Goal: Complete application form

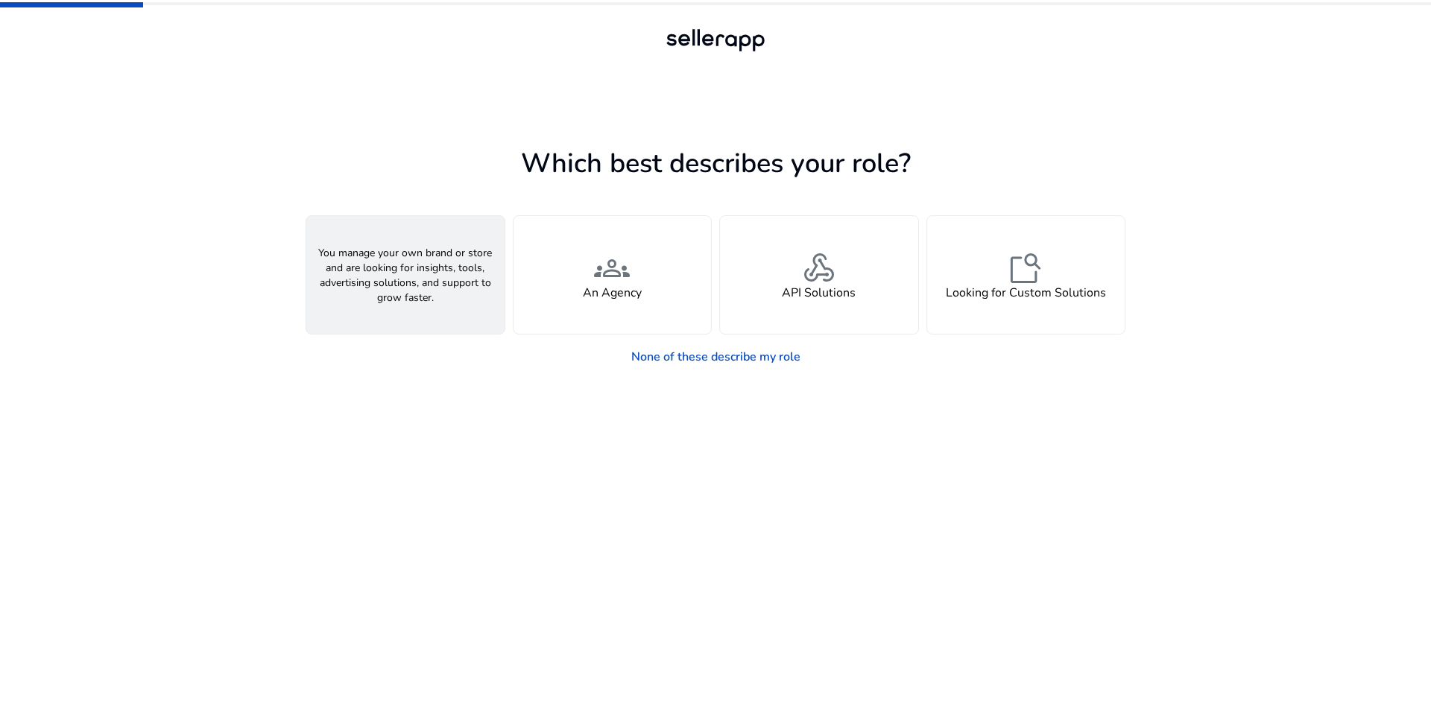
click at [407, 266] on span "person" at bounding box center [406, 268] width 36 height 36
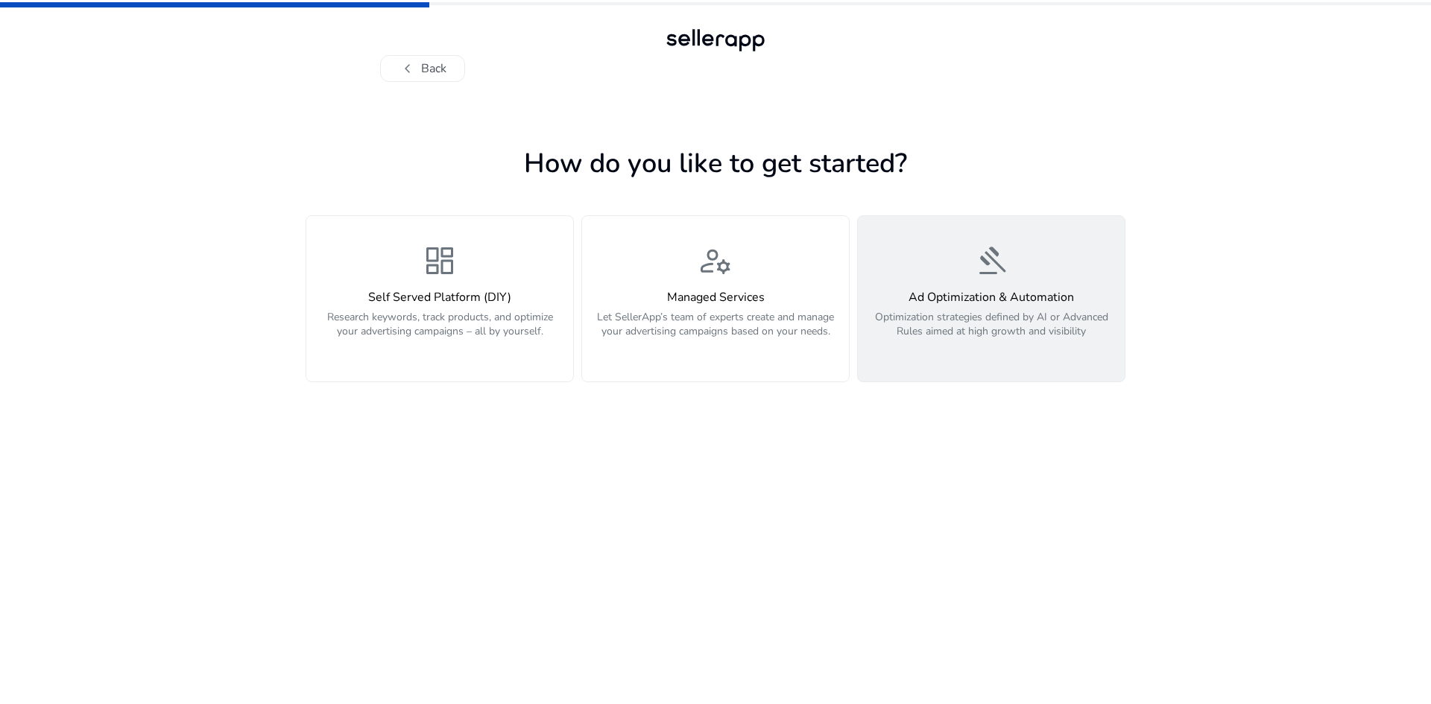
click at [946, 283] on div "gavel Ad Optimization & Automation Optimization strategies defined by AI or Adv…" at bounding box center [991, 299] width 249 height 112
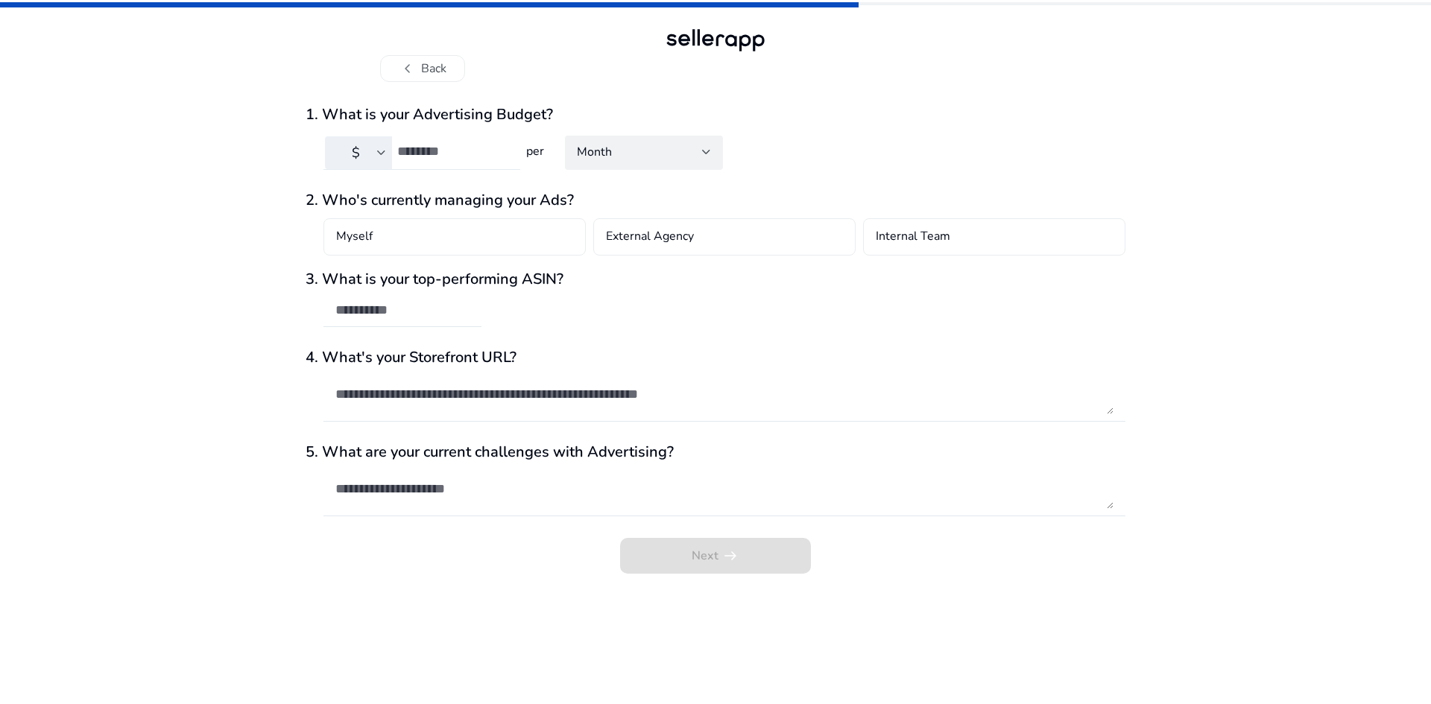
click at [458, 148] on input "number" at bounding box center [452, 151] width 111 height 16
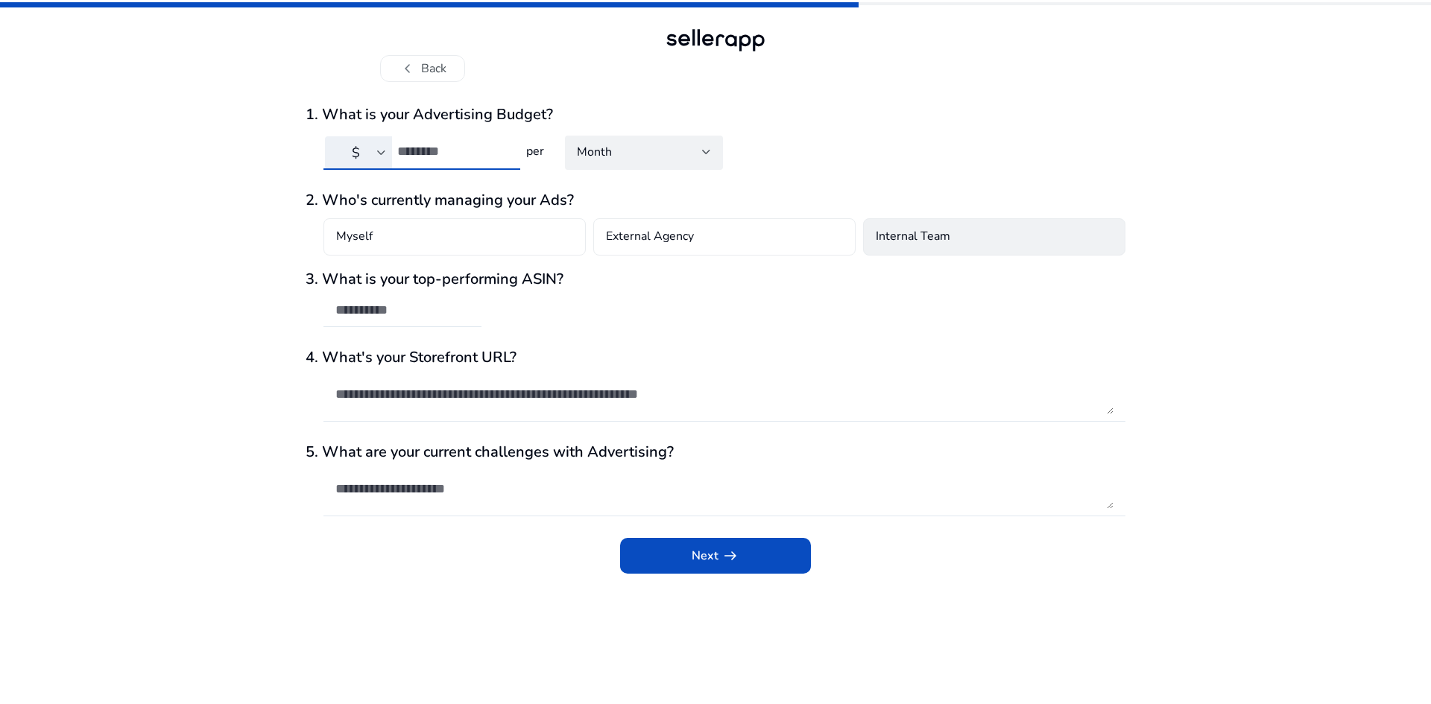
type input "****"
click at [926, 233] on h4 "Internal Team" at bounding box center [913, 237] width 75 height 18
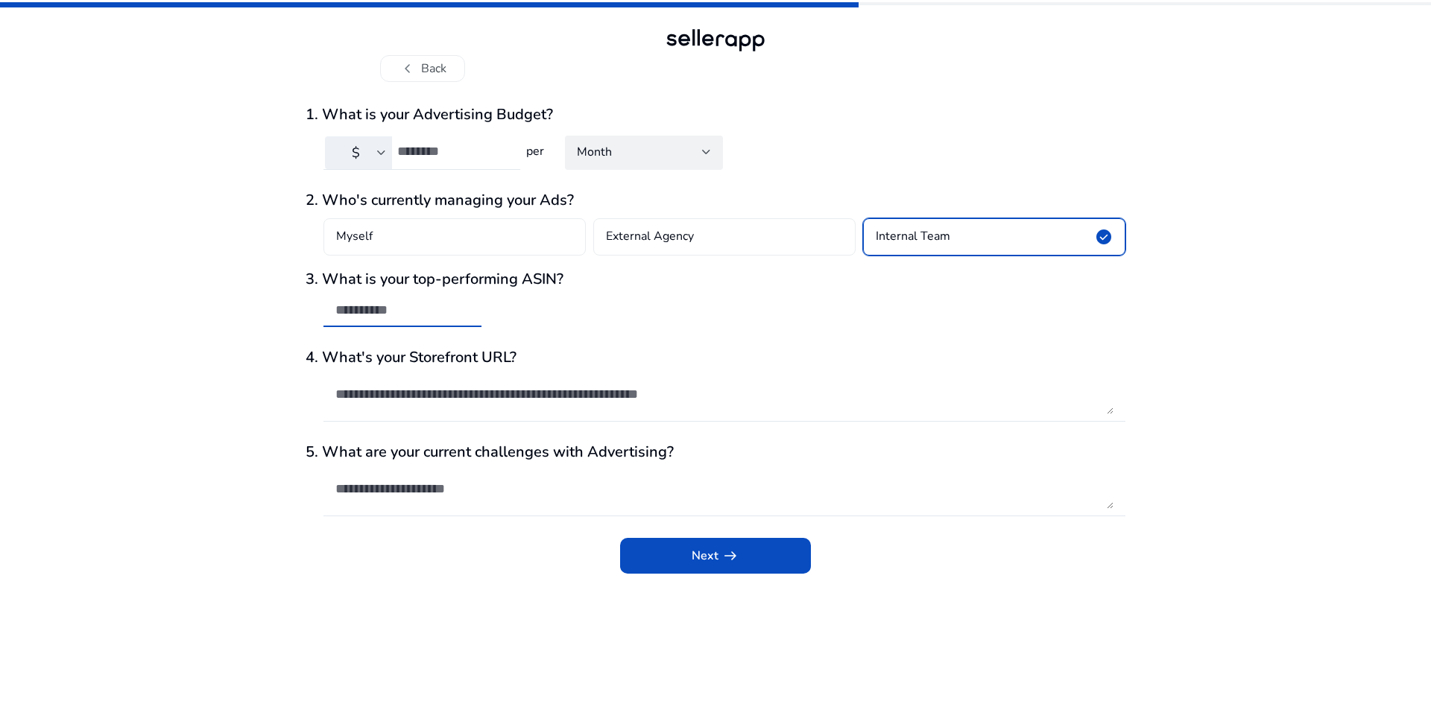
click at [423, 308] on input "text" at bounding box center [402, 310] width 134 height 16
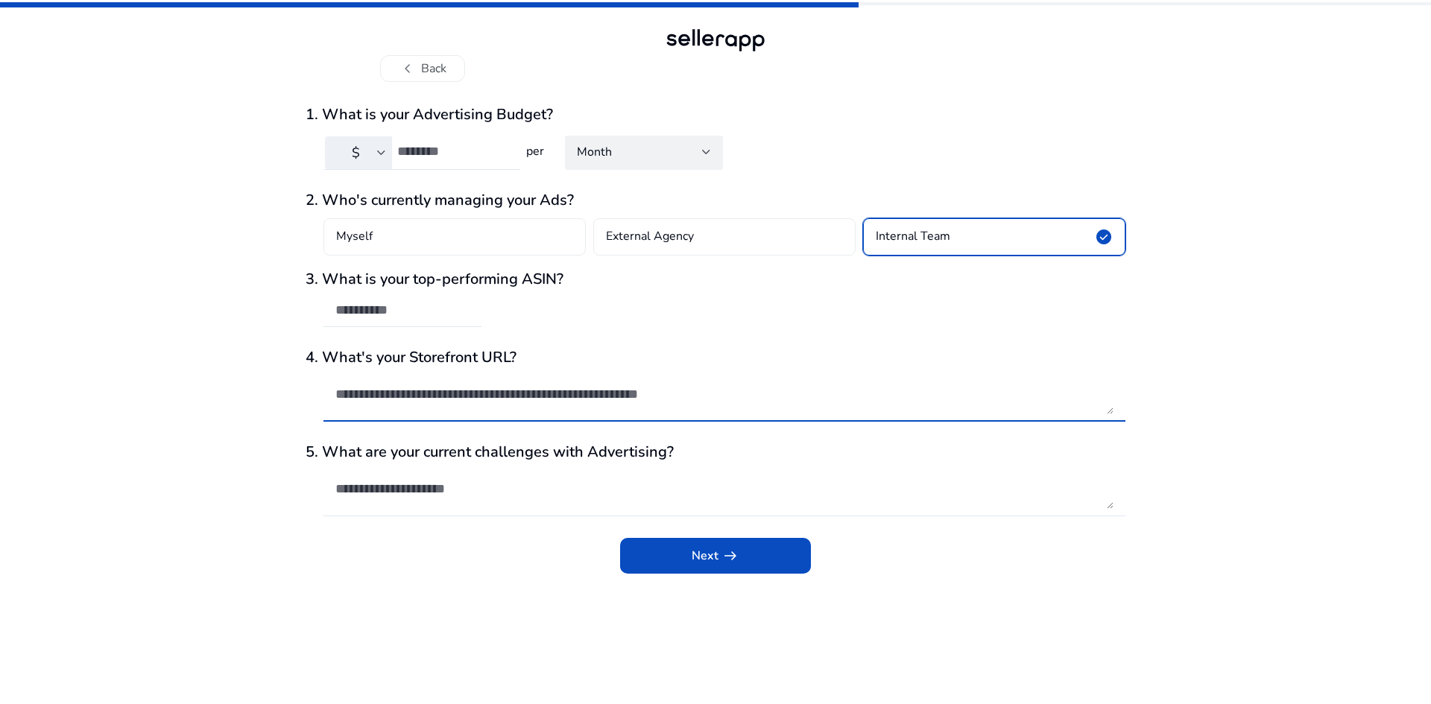
click at [426, 405] on textarea at bounding box center [724, 394] width 778 height 40
click at [470, 473] on textarea at bounding box center [724, 489] width 778 height 40
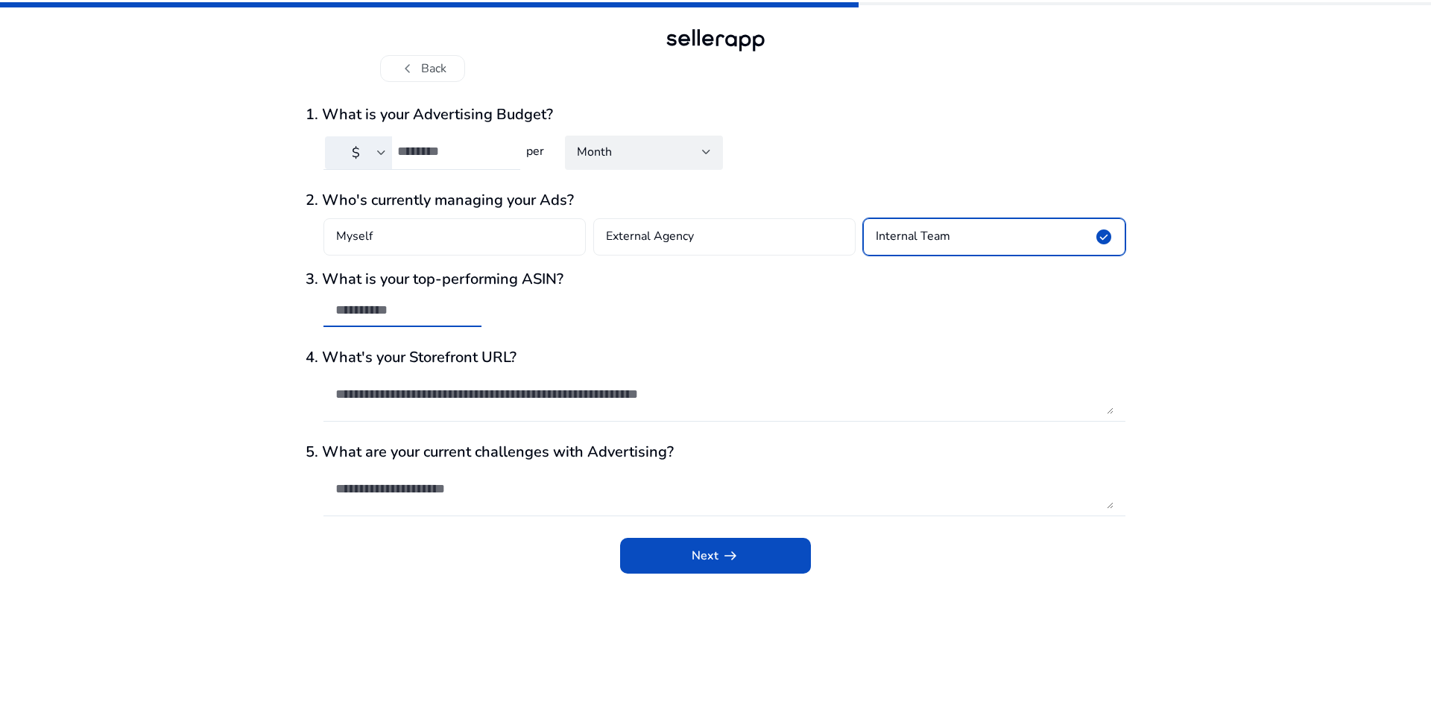
click at [400, 303] on input "text" at bounding box center [402, 310] width 134 height 16
click at [777, 557] on span "submit" at bounding box center [715, 556] width 191 height 36
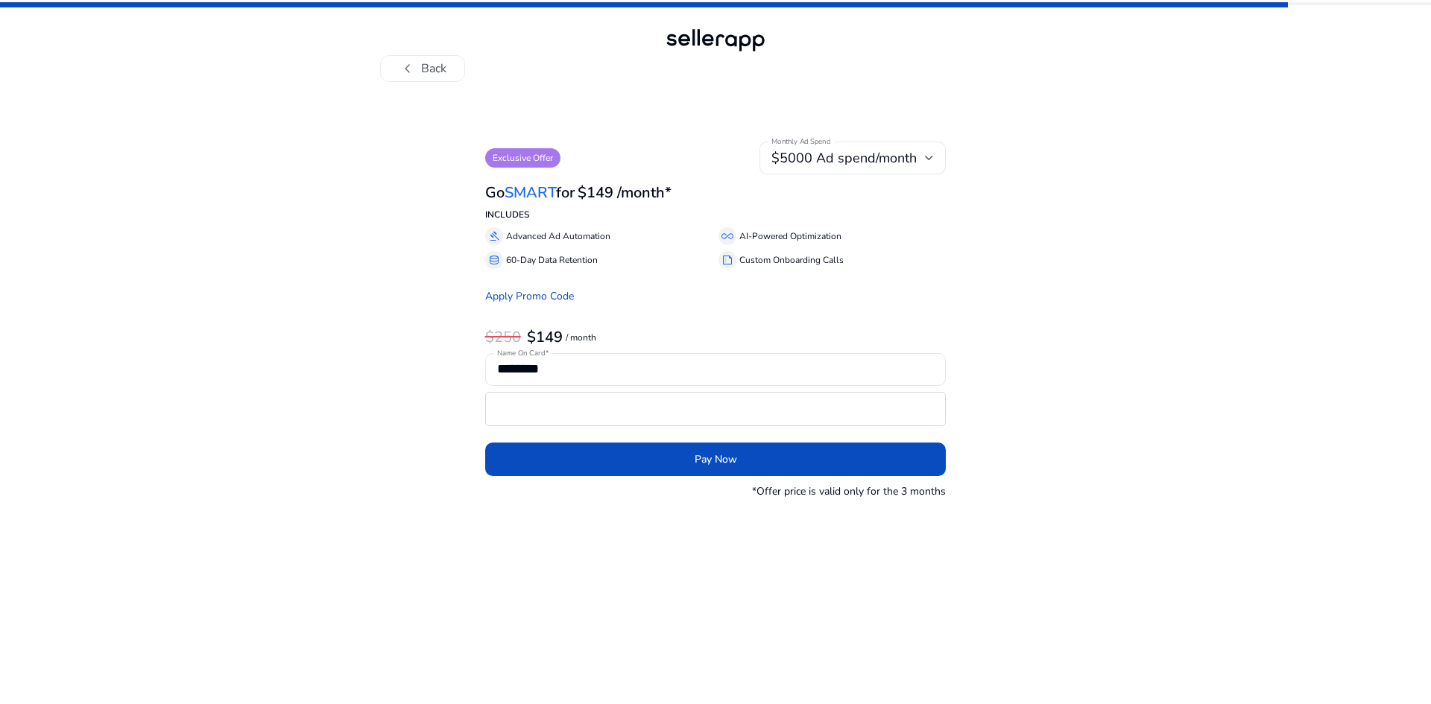
click at [855, 487] on p "*Offer price is valid only for the 3 months" at bounding box center [849, 492] width 194 height 16
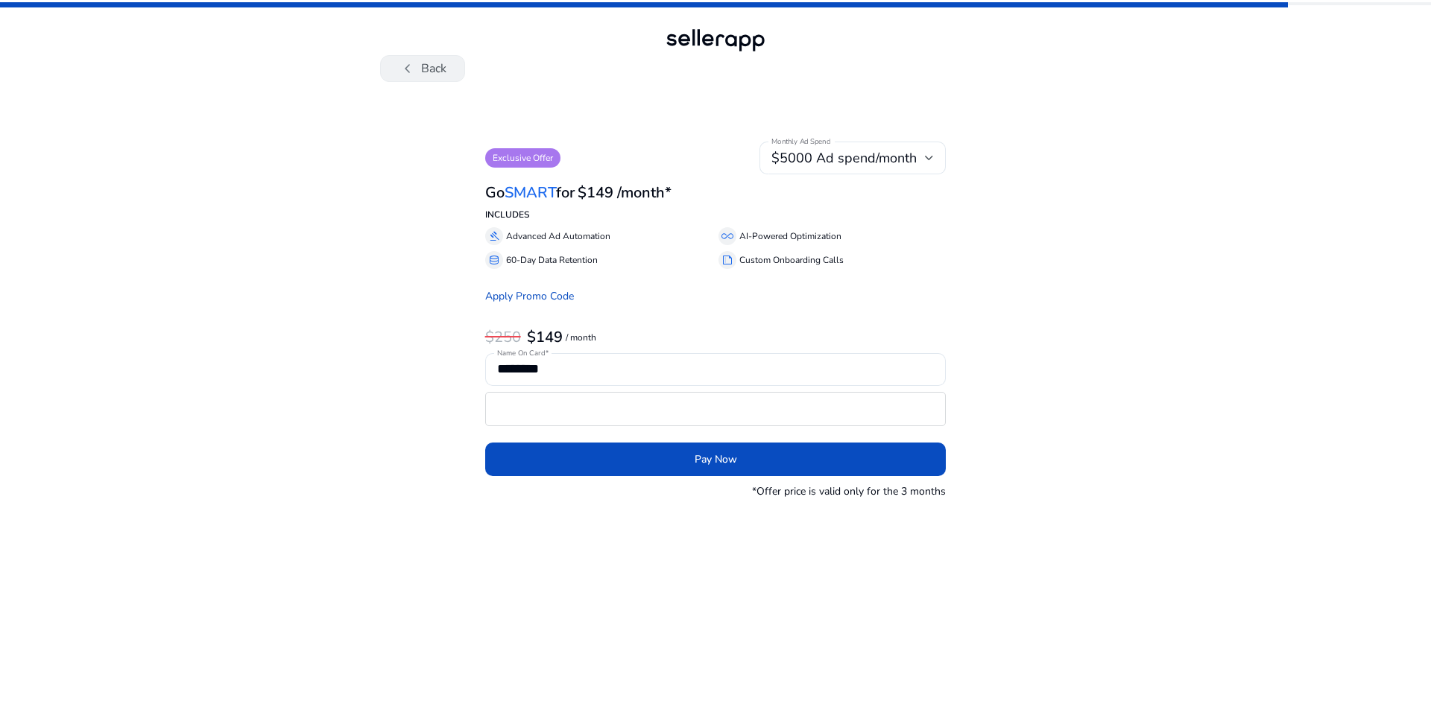
click at [414, 63] on span "chevron_left" at bounding box center [408, 69] width 18 height 18
